Goal: Task Accomplishment & Management: Complete application form

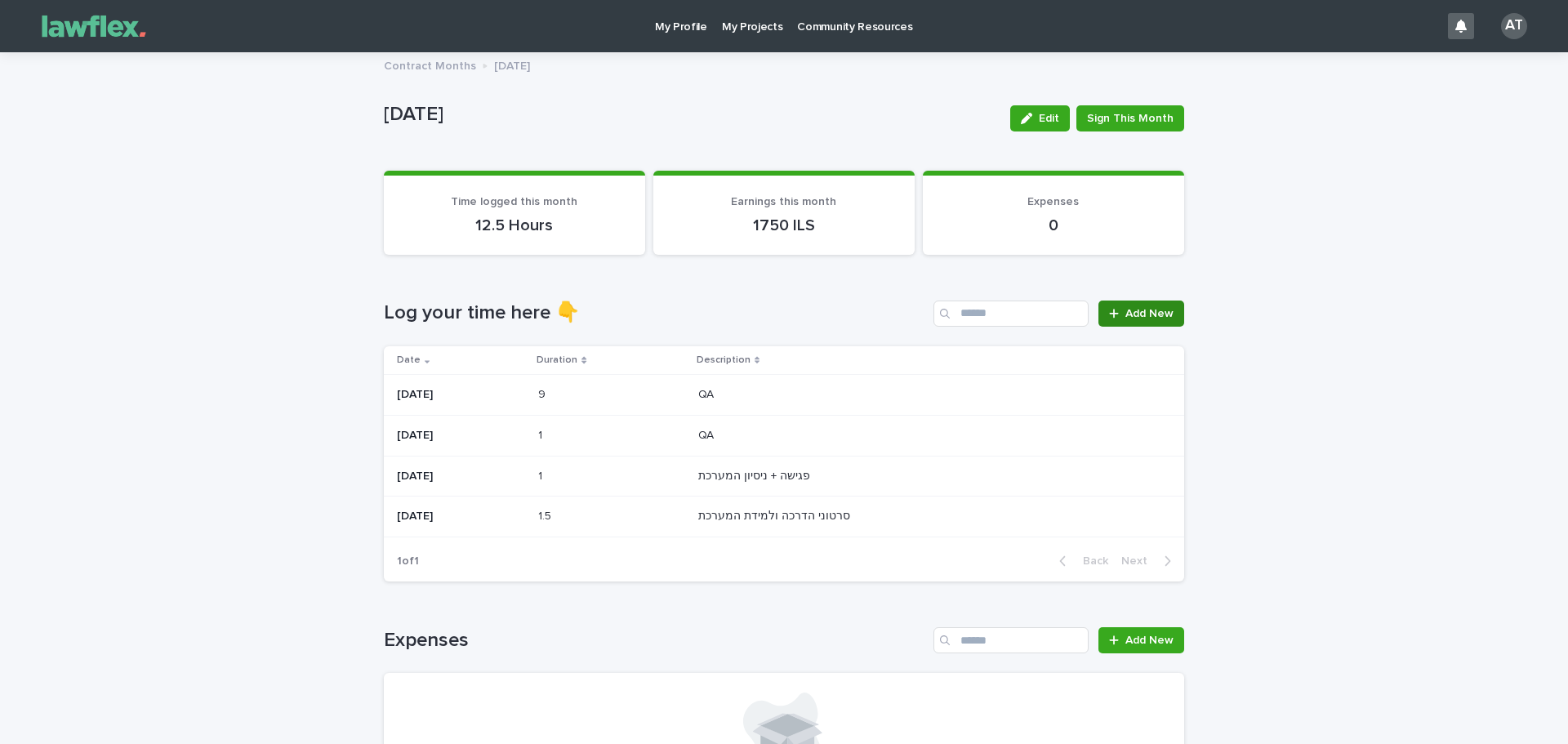
click at [1136, 321] on link "Add New" at bounding box center [1141, 313] width 86 height 26
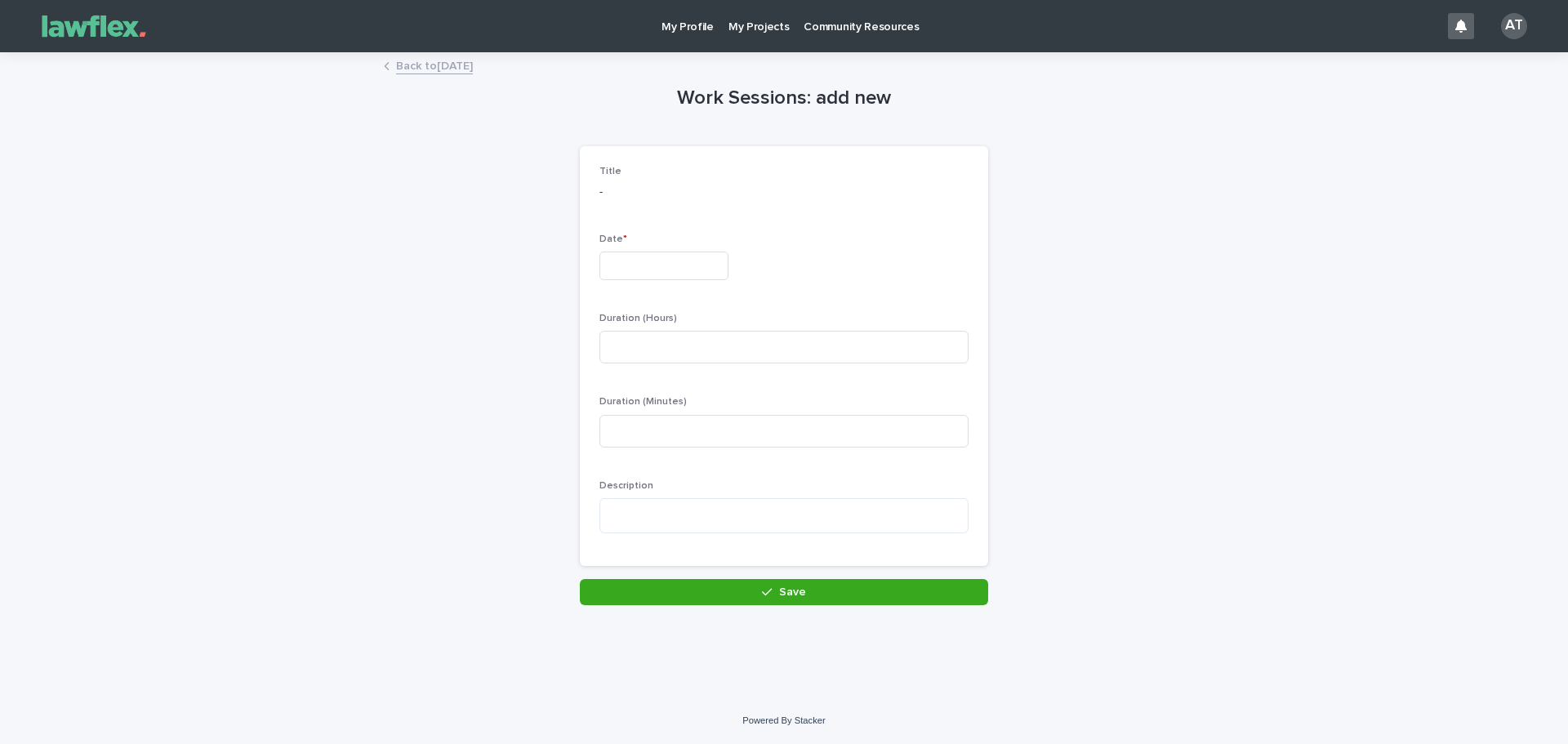
click at [604, 275] on input "text" at bounding box center [664, 265] width 129 height 29
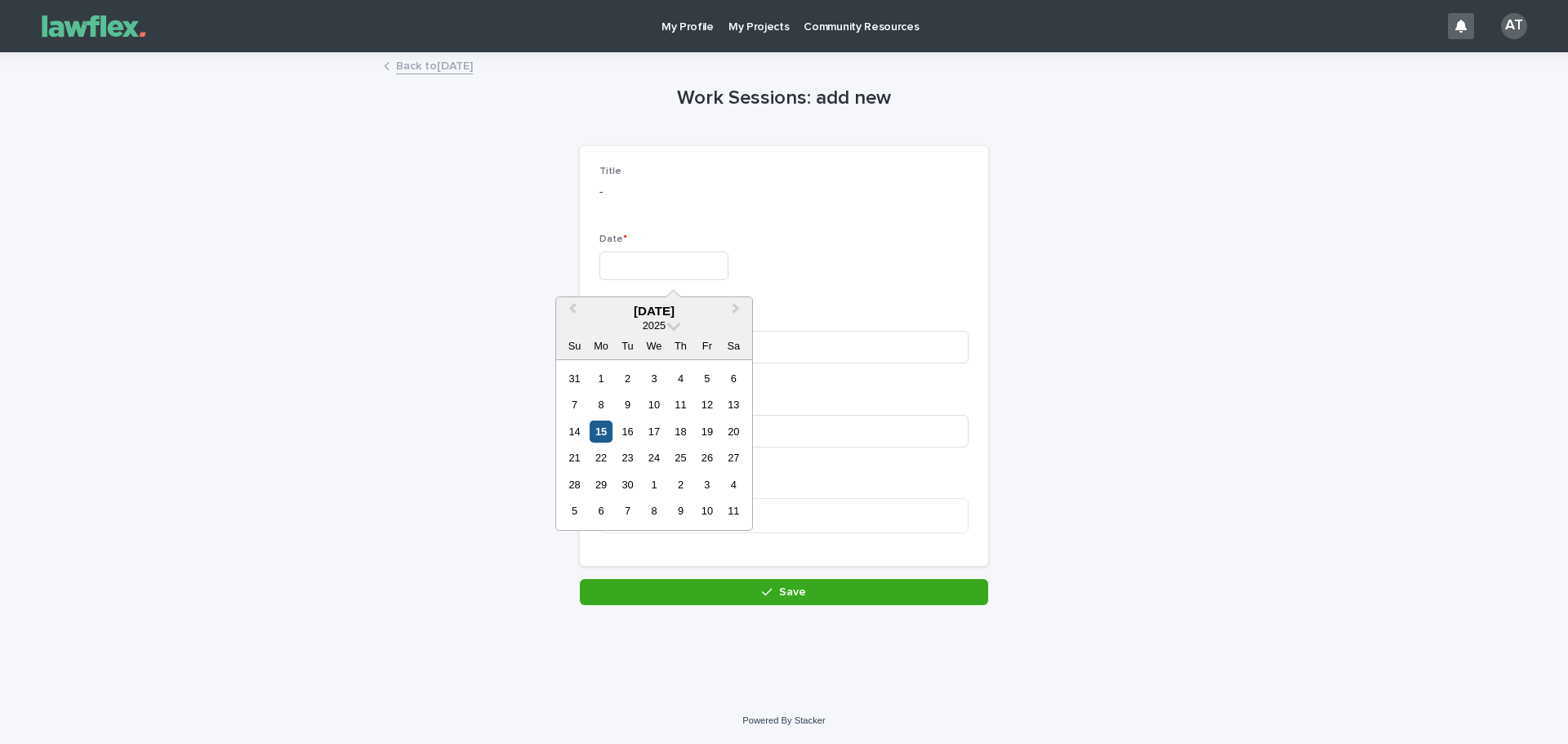
click at [594, 433] on div "15" at bounding box center [601, 432] width 22 height 22
type input "*********"
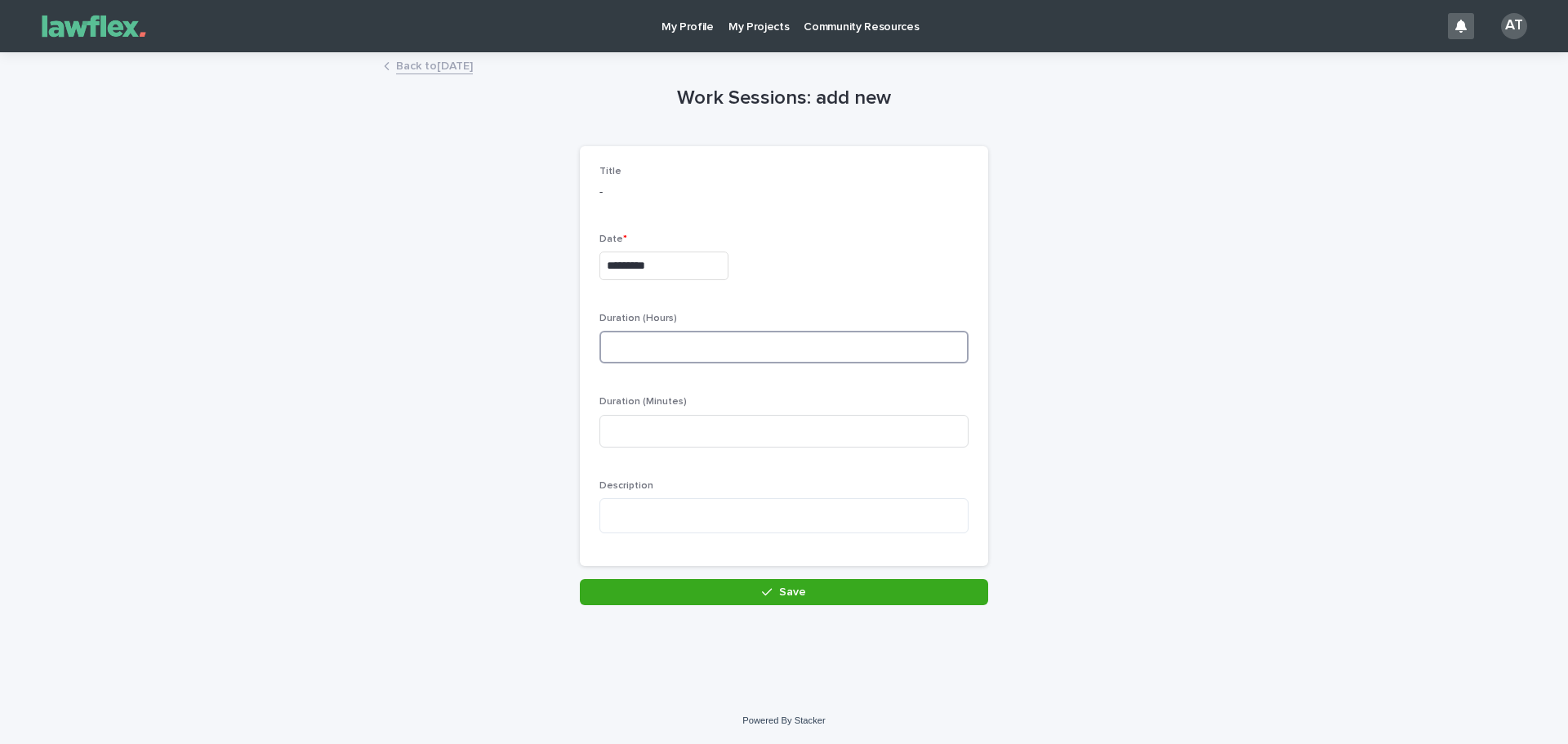
click at [619, 341] on input at bounding box center [784, 347] width 369 height 32
click at [664, 350] on input at bounding box center [784, 347] width 369 height 32
type input "*"
click at [650, 431] on input at bounding box center [784, 431] width 369 height 32
click at [650, 515] on textarea at bounding box center [784, 516] width 369 height 35
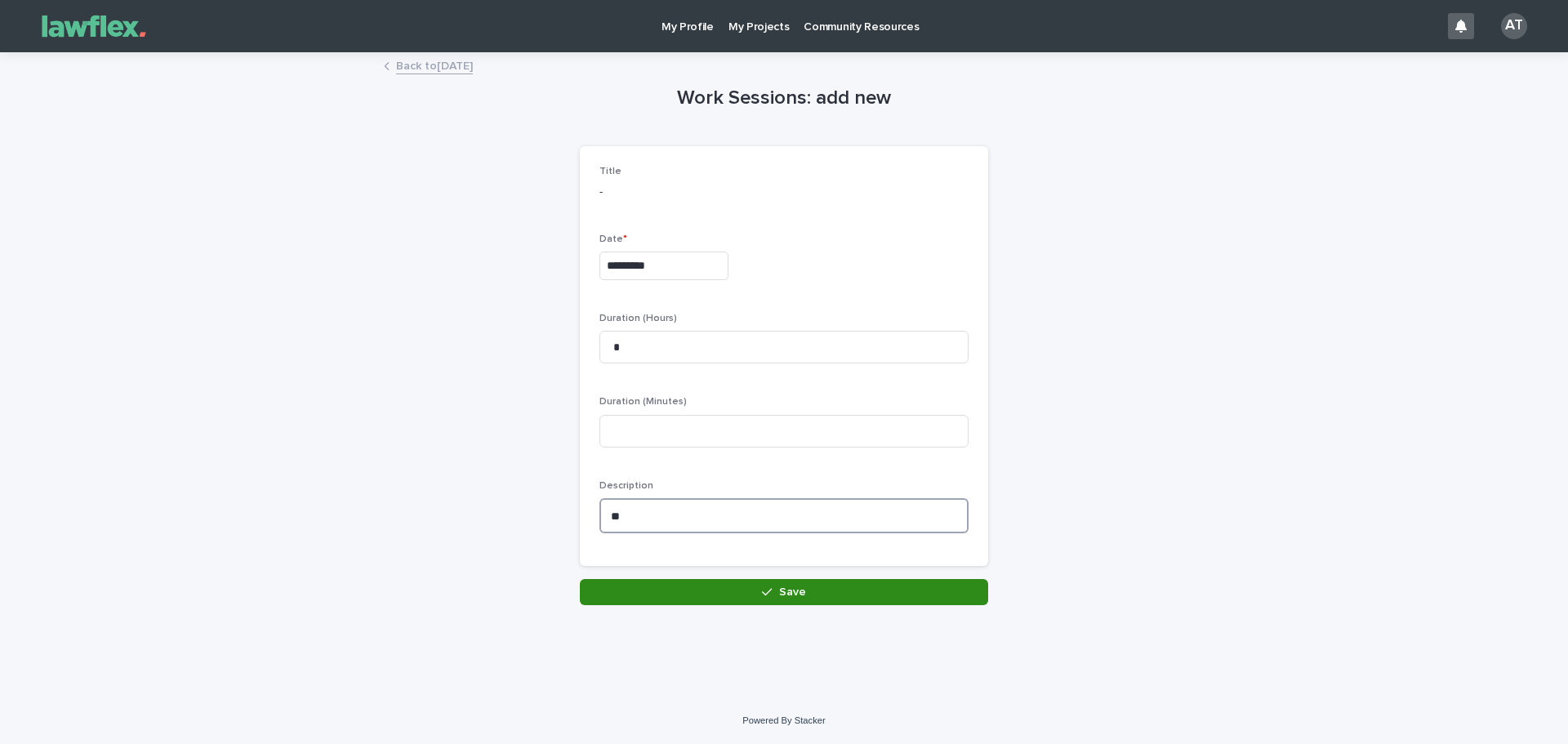
type textarea "**"
click at [671, 592] on button "Save" at bounding box center [784, 592] width 408 height 26
